Goal: Task Accomplishment & Management: Use online tool/utility

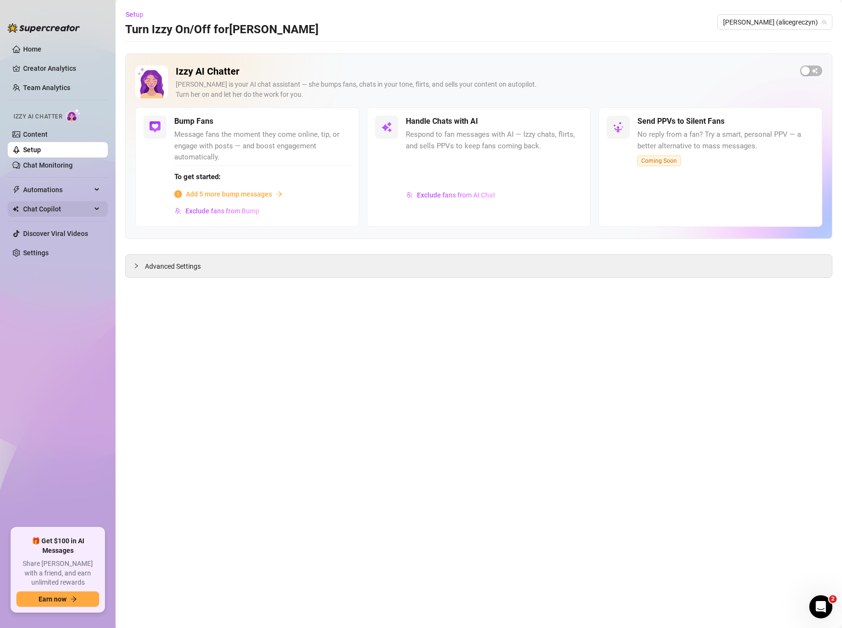
click at [34, 211] on span "Chat Copilot" at bounding box center [57, 208] width 68 height 15
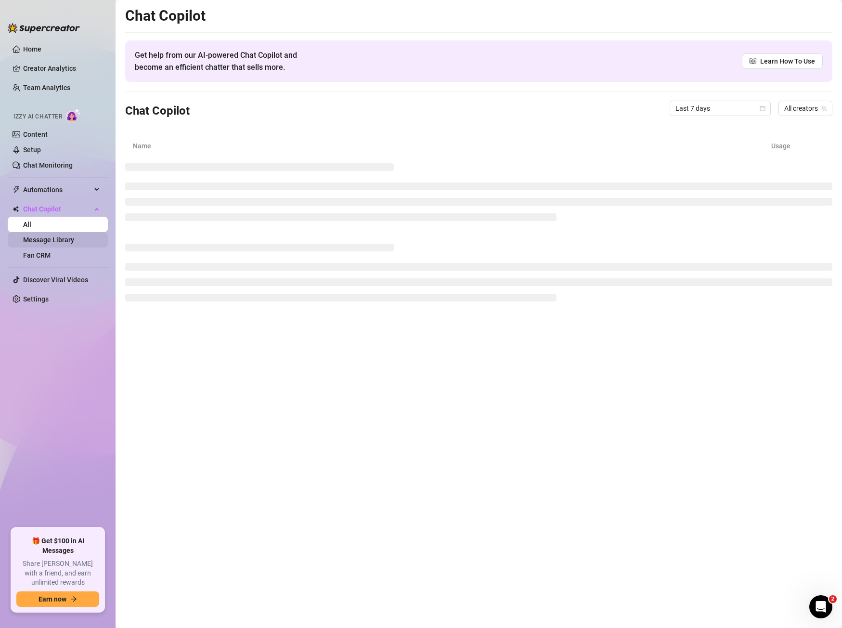
click at [58, 236] on link "Message Library" at bounding box center [48, 240] width 51 height 8
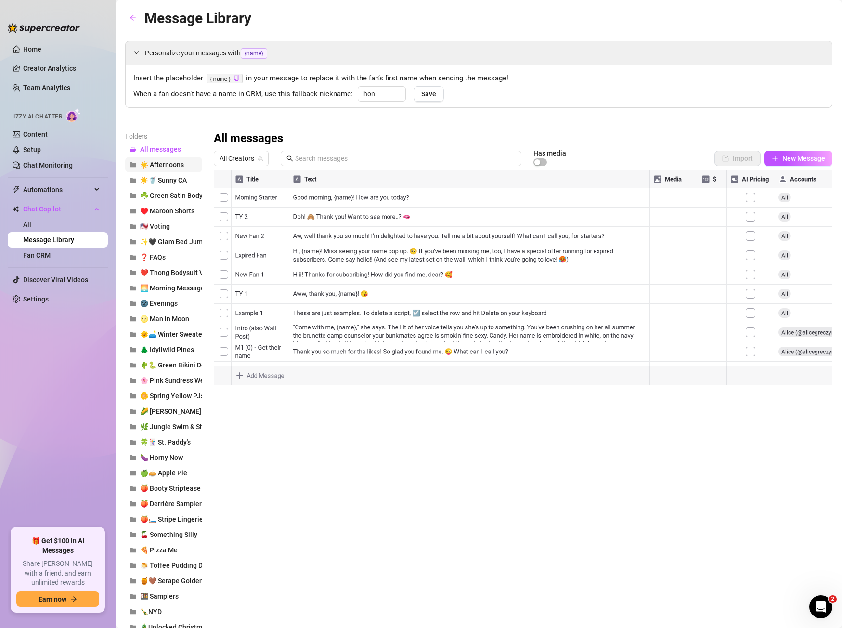
click at [161, 161] on span "☀️ Afternoons" at bounding box center [162, 165] width 44 height 8
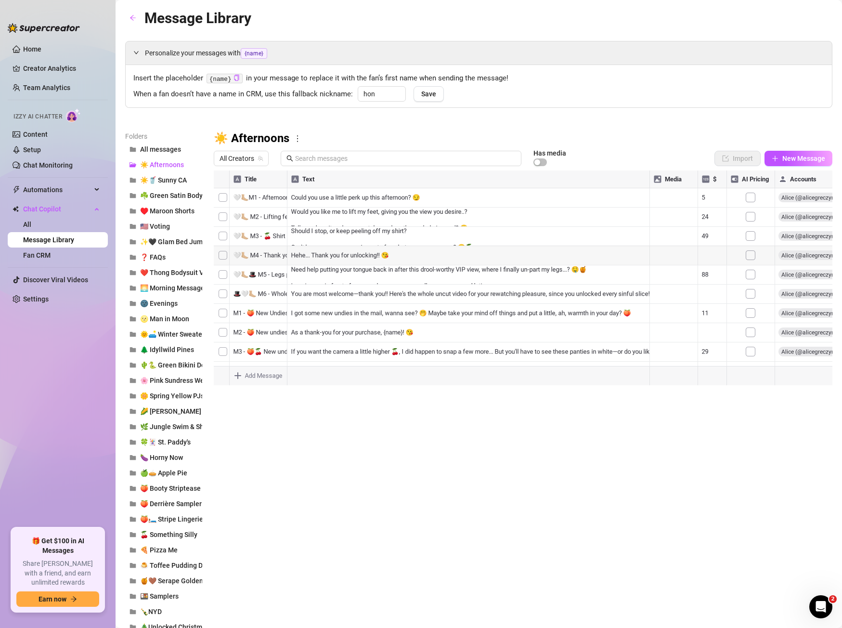
click at [377, 199] on div at bounding box center [523, 277] width 619 height 215
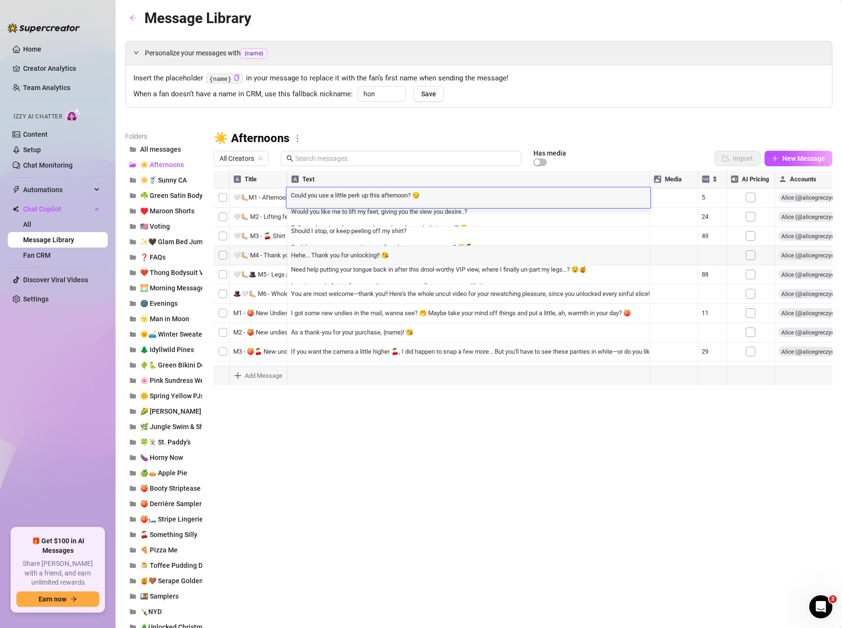
click at [377, 199] on textarea "Could you use a little perk up this afternoon? 😏" at bounding box center [468, 194] width 364 height 9
type textarea "Bet I can put some lustful thoughts in your mind that'll distract you from the …"
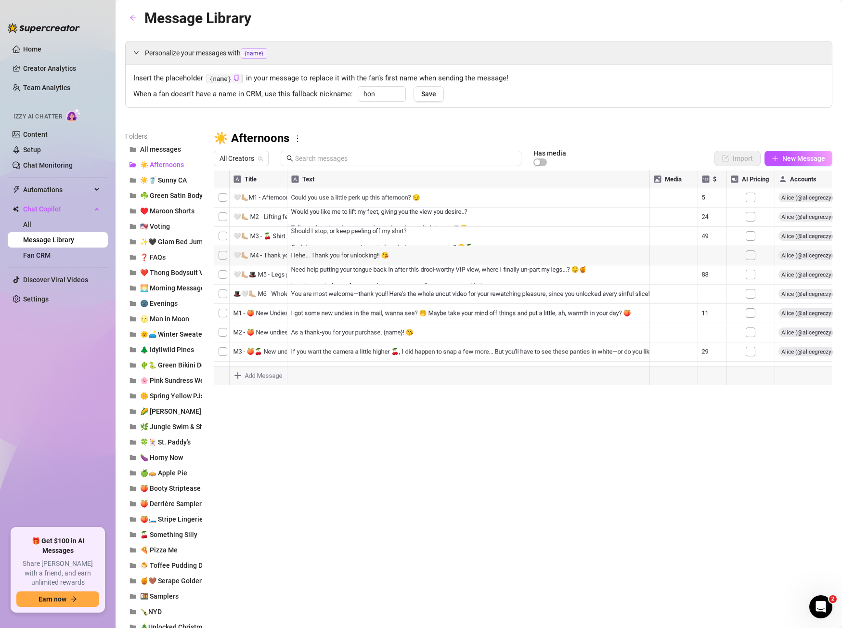
click at [363, 214] on div at bounding box center [523, 277] width 619 height 215
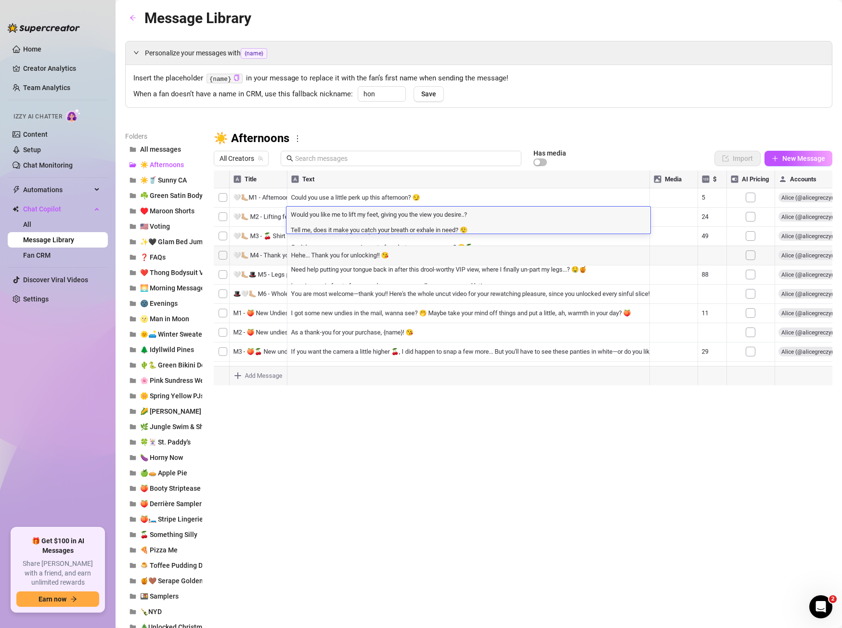
click at [363, 214] on textarea "Would you like me to lift my feet, giving you the view you desire..? Tell me, d…" at bounding box center [468, 221] width 364 height 24
type textarea "if you need a lil' something more to look forward to...I could tease you all da…"
click at [296, 214] on textarea "if you need a lil' something more to look forward to...I could tease you all da…" at bounding box center [468, 221] width 364 height 24
click at [333, 228] on textarea "if you need a lil' something more to look forward to...I could tease you all da…" at bounding box center [468, 221] width 364 height 24
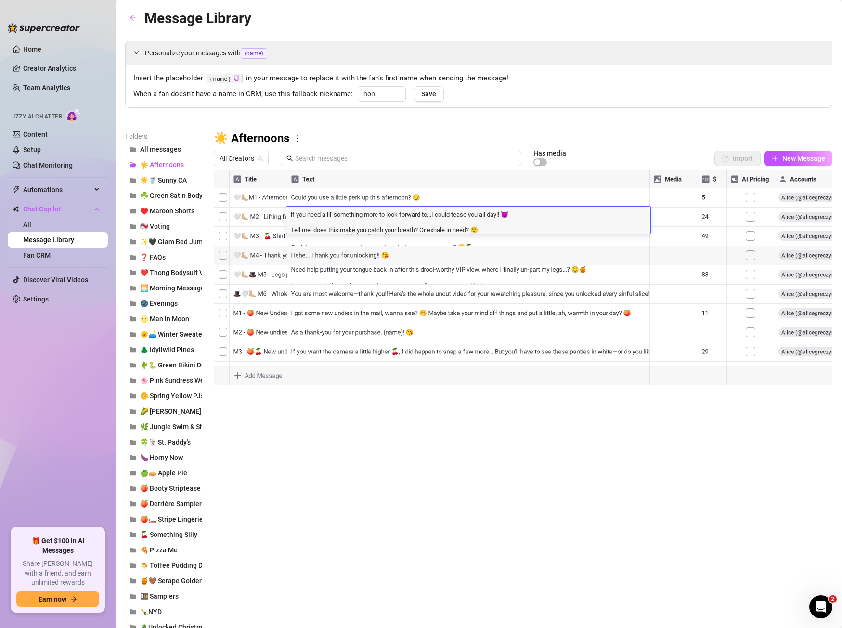
click at [333, 228] on textarea "if you need a lil' something more to look forward to...I could tease you all da…" at bounding box center [468, 221] width 364 height 24
type textarea "if you need a lil' something more to look forward to...I could tease you all da…"
click at [402, 216] on textarea "if you need a lil' something more to look forward to...I could tease you all da…" at bounding box center [468, 221] width 364 height 24
click at [294, 214] on textarea "if you need a lil' something more to look forward to...I could tease you all da…" at bounding box center [468, 221] width 364 height 24
type textarea "If you need a lil' something more to look forward to...I could tease you all da…"
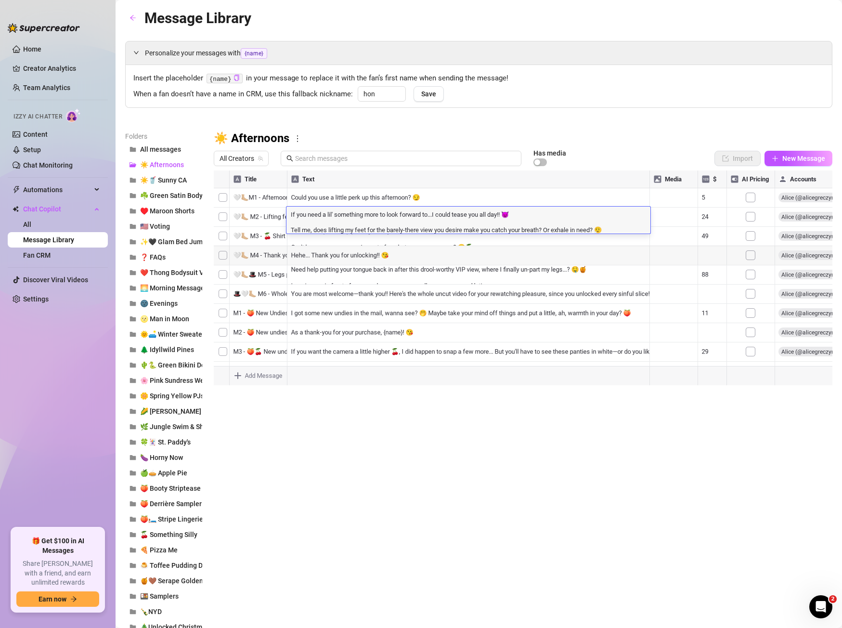
click at [491, 219] on textarea "If you need a lil' something more to look forward to...I could tease you all da…" at bounding box center [468, 221] width 364 height 24
click at [402, 221] on textarea "If you need a lil' something more to look forward to...I could tease you all da…" at bounding box center [468, 221] width 364 height 24
drag, startPoint x: 369, startPoint y: 230, endPoint x: 384, endPoint y: 230, distance: 14.9
click at [384, 230] on textarea "If you need a lil' something more to look forward to...I could tease you all da…" at bounding box center [468, 221] width 364 height 24
drag, startPoint x: 389, startPoint y: 230, endPoint x: 423, endPoint y: 229, distance: 34.2
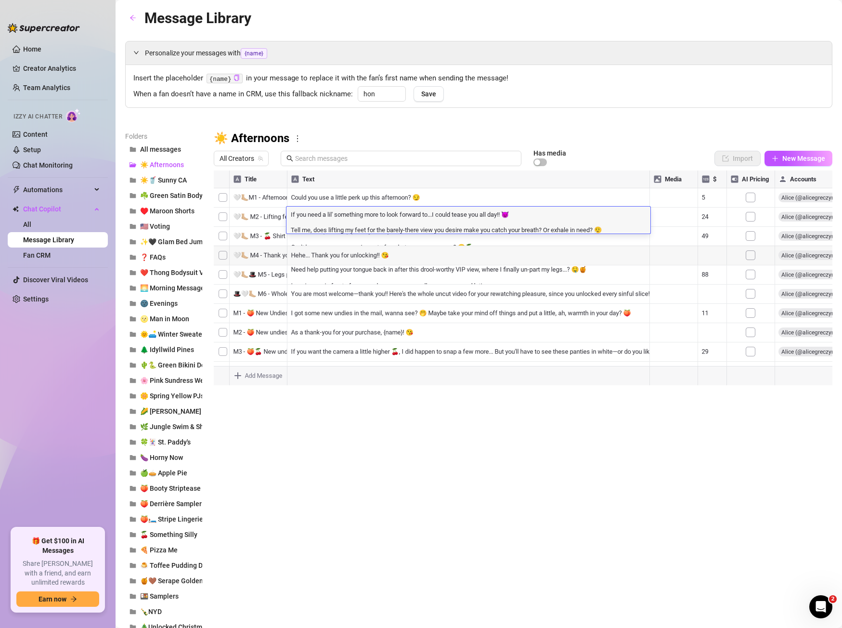
click at [423, 229] on textarea "If you need a lil' something more to look forward to...I could tease you all da…" at bounding box center [468, 221] width 364 height 24
click at [403, 229] on textarea "If you need a lil' something more to look forward to...I could tease you all da…" at bounding box center [468, 221] width 364 height 24
click at [405, 229] on textarea "If you need a lil' something more to look forward to...I could tease you all da…" at bounding box center [468, 221] width 364 height 24
click at [474, 230] on textarea "If you need a lil' something more to look forward to...I could tease you all da…" at bounding box center [468, 221] width 364 height 24
type textarea "If you need a lil' something more to look forward to...I could tease you all da…"
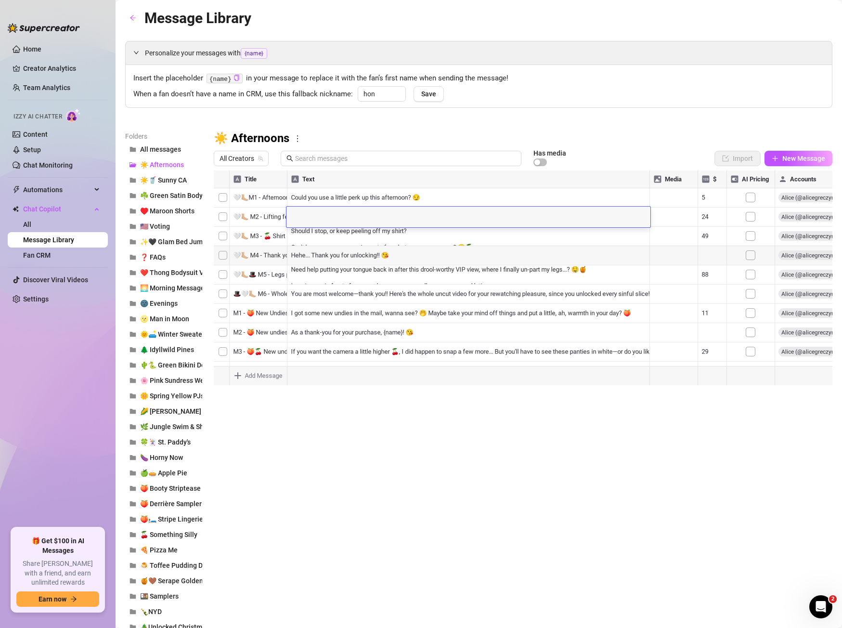
click at [316, 216] on textarea at bounding box center [468, 213] width 364 height 9
click at [377, 211] on textarea at bounding box center [468, 213] width 364 height 9
paste textarea "if you need a lil' something more to look forward to...I could tease you all da…"
click at [292, 215] on textarea "if you need a lil' something more to look forward to...I could tease you all da…" at bounding box center [468, 221] width 364 height 24
click at [332, 229] on textarea "If you need a lil' something more to look forward to...I could tease you all da…" at bounding box center [468, 221] width 364 height 24
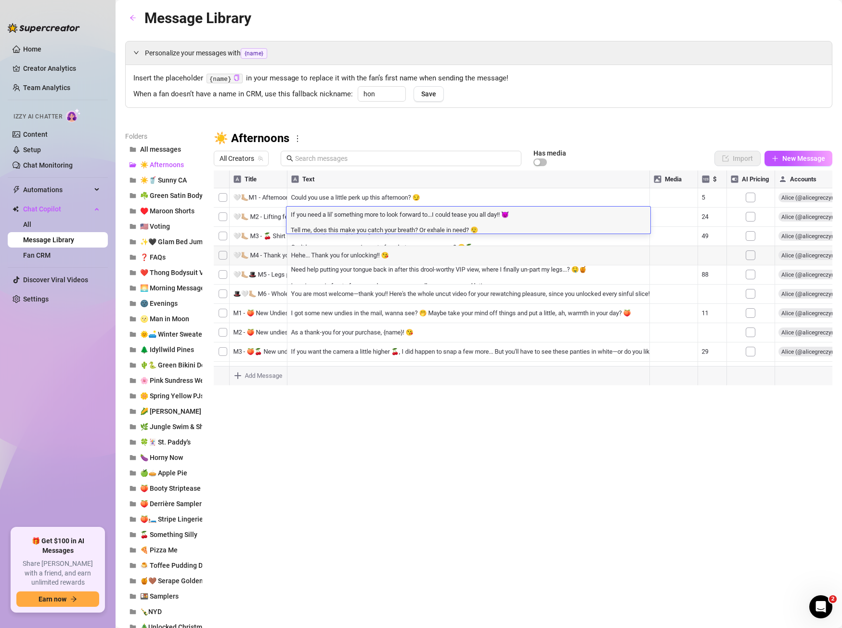
click at [332, 229] on textarea "If you need a lil' something more to look forward to...I could tease you all da…" at bounding box center [468, 221] width 364 height 24
type textarea "If you need a lil' something more to look forward to...I could tease you all da…"
click at [472, 229] on textarea "If you need a lil' something more to look forward to...I could tease you all da…" at bounding box center [468, 221] width 364 height 24
click at [591, 150] on div "Has media" at bounding box center [581, 158] width 96 height 16
